Goal: Find specific page/section

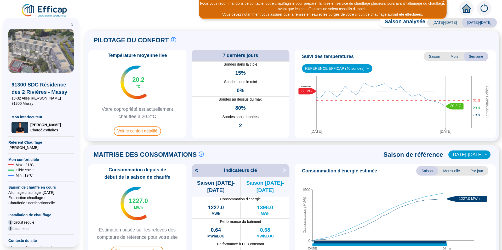
click at [487, 6] on img at bounding box center [484, 8] width 15 height 15
